Goal: Information Seeking & Learning: Learn about a topic

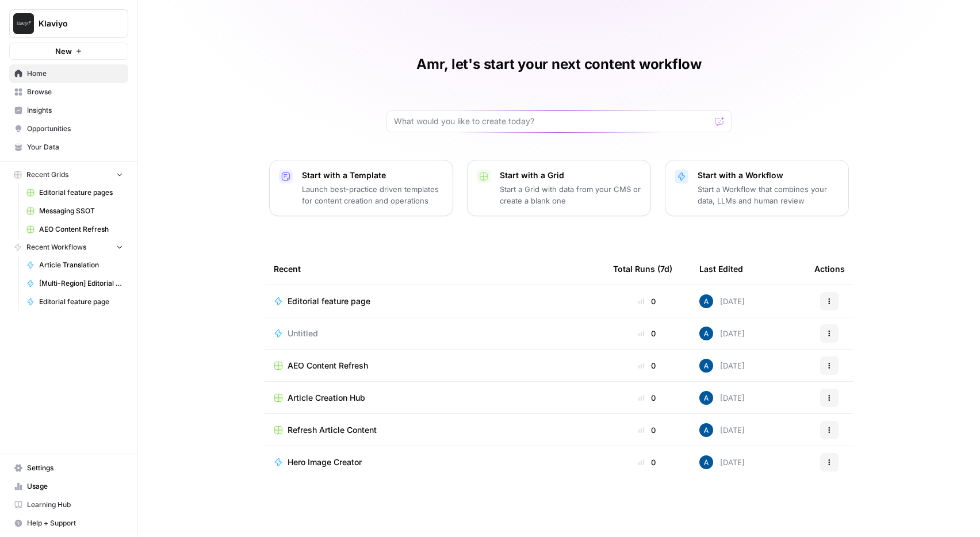
click at [85, 112] on span "Insights" at bounding box center [75, 110] width 96 height 10
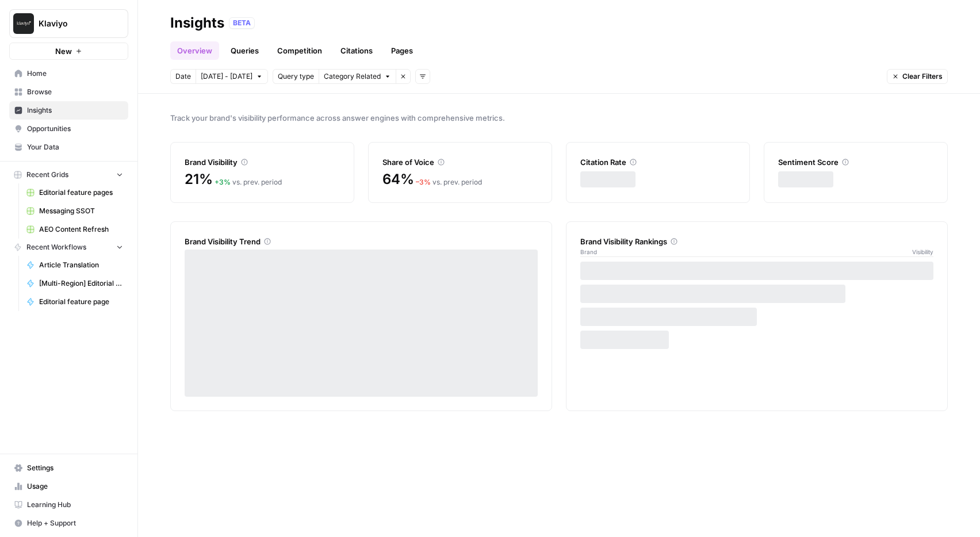
click at [399, 48] on link "Pages" at bounding box center [402, 50] width 36 height 18
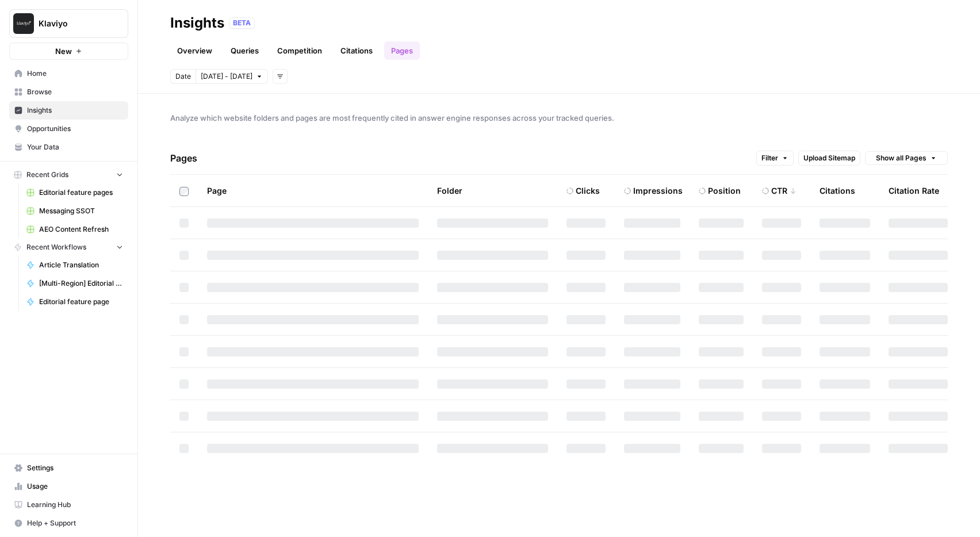
click at [829, 161] on span "Upload Sitemap" at bounding box center [829, 158] width 52 height 10
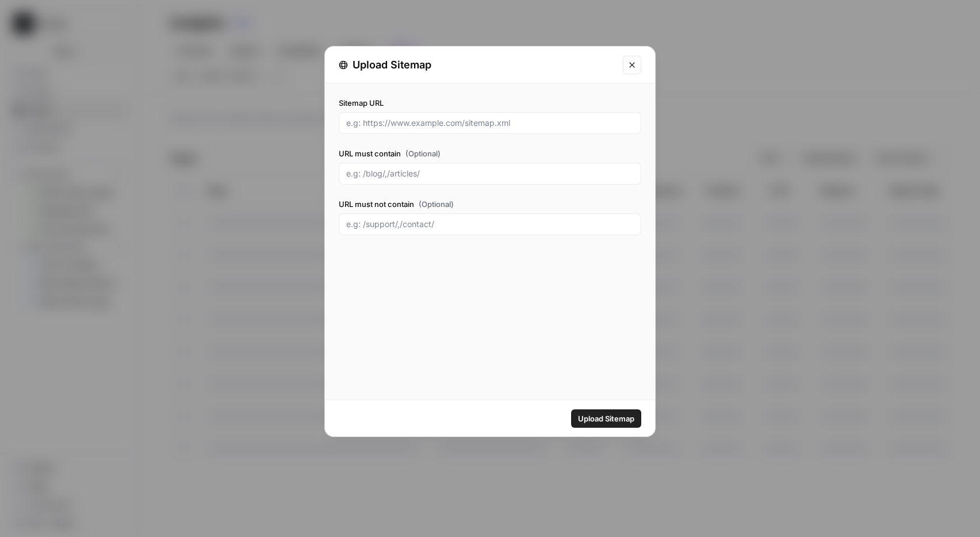
click at [645, 63] on div "Upload Sitemap" at bounding box center [490, 65] width 330 height 37
click at [637, 64] on button "Close modal" at bounding box center [632, 65] width 18 height 18
